Goal: Download file/media

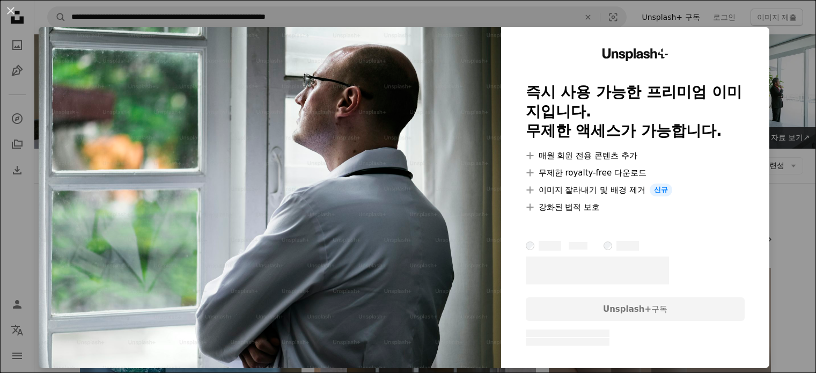
scroll to position [1501, 0]
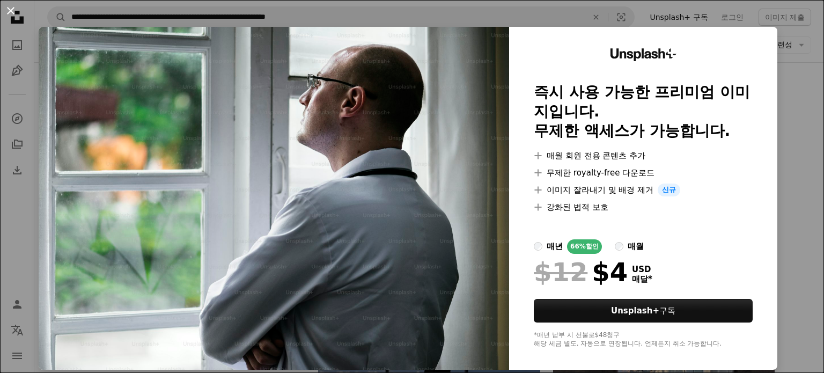
click at [13, 6] on button "An X shape" at bounding box center [10, 10] width 13 height 13
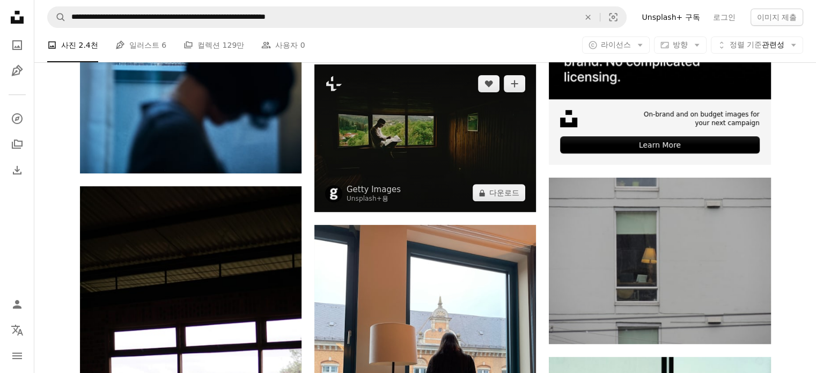
scroll to position [375, 0]
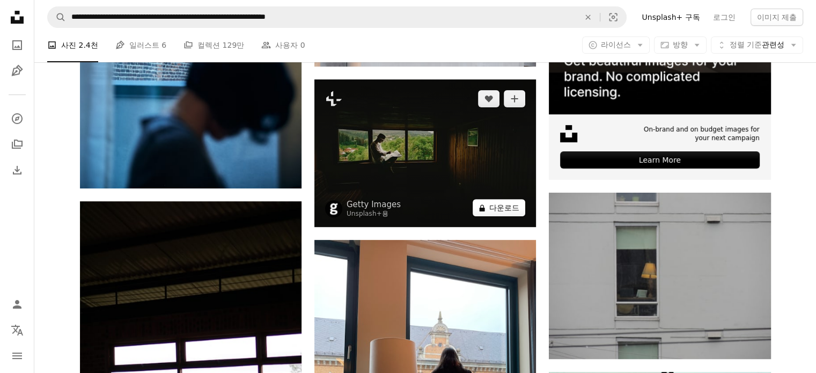
click at [514, 210] on button "A lock 다운로드" at bounding box center [498, 207] width 53 height 17
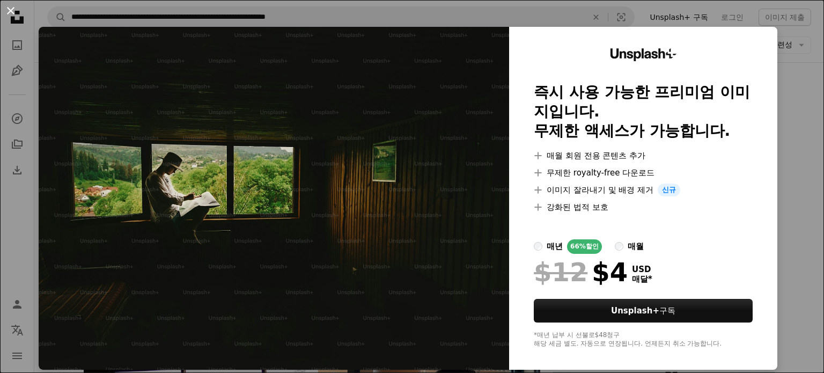
click at [11, 13] on button "An X shape" at bounding box center [10, 10] width 13 height 13
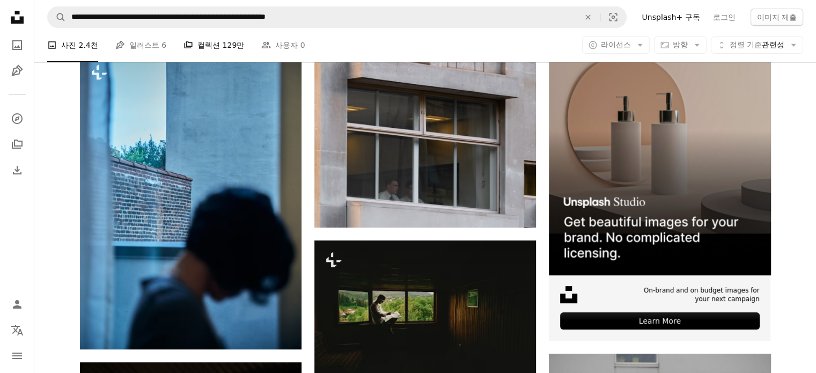
scroll to position [214, 0]
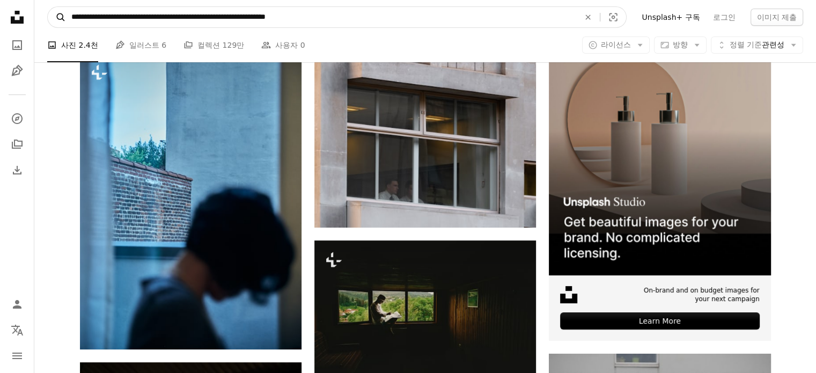
drag, startPoint x: 366, startPoint y: 17, endPoint x: 48, endPoint y: 24, distance: 317.5
click at [48, 24] on form "**********" at bounding box center [336, 16] width 579 height 21
